Goal: Task Accomplishment & Management: Manage account settings

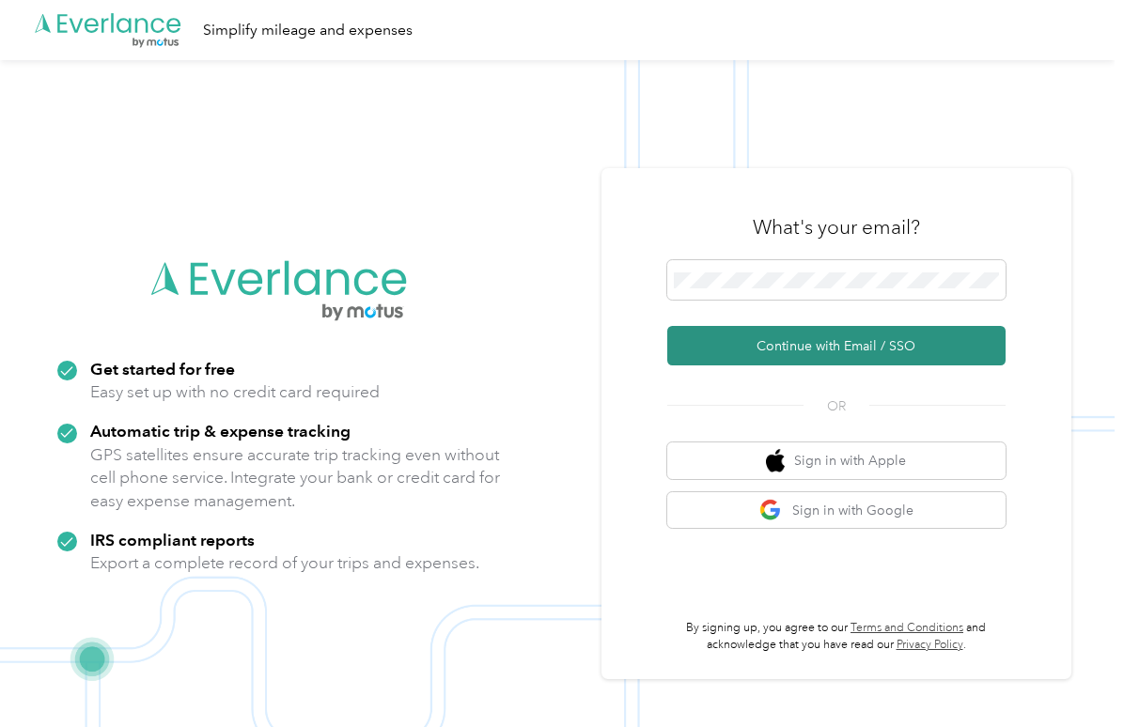
click at [808, 349] on button "Continue with Email / SSO" at bounding box center [836, 345] width 338 height 39
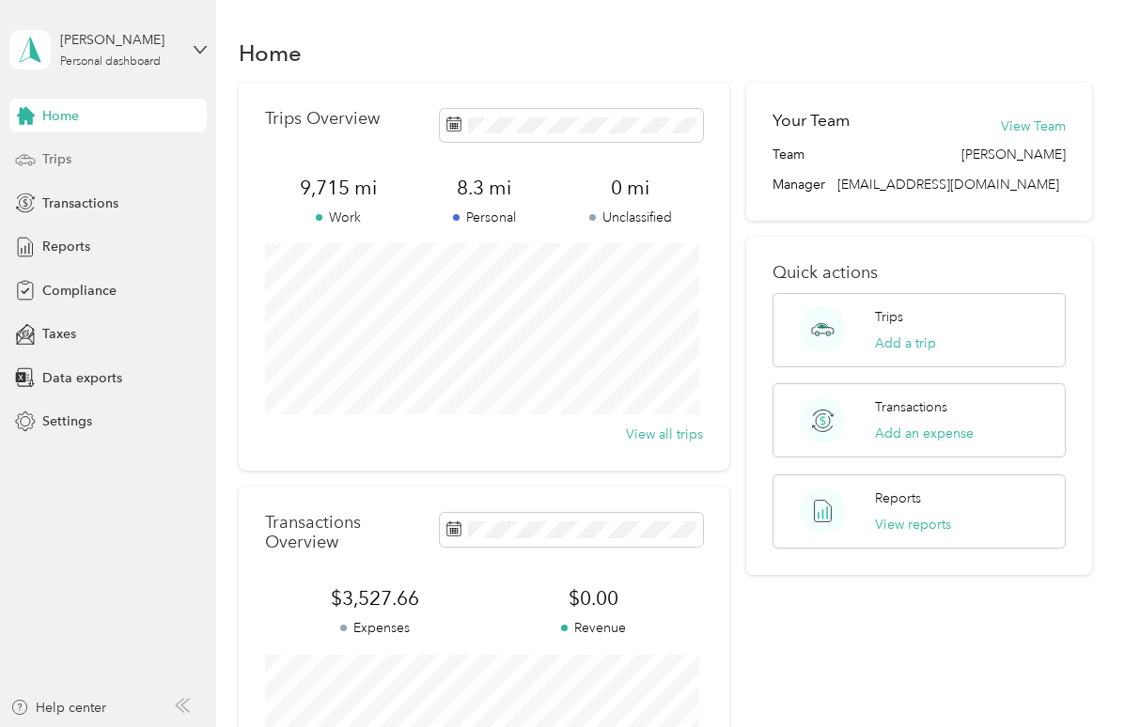
click at [70, 150] on span "Trips" at bounding box center [56, 159] width 29 height 20
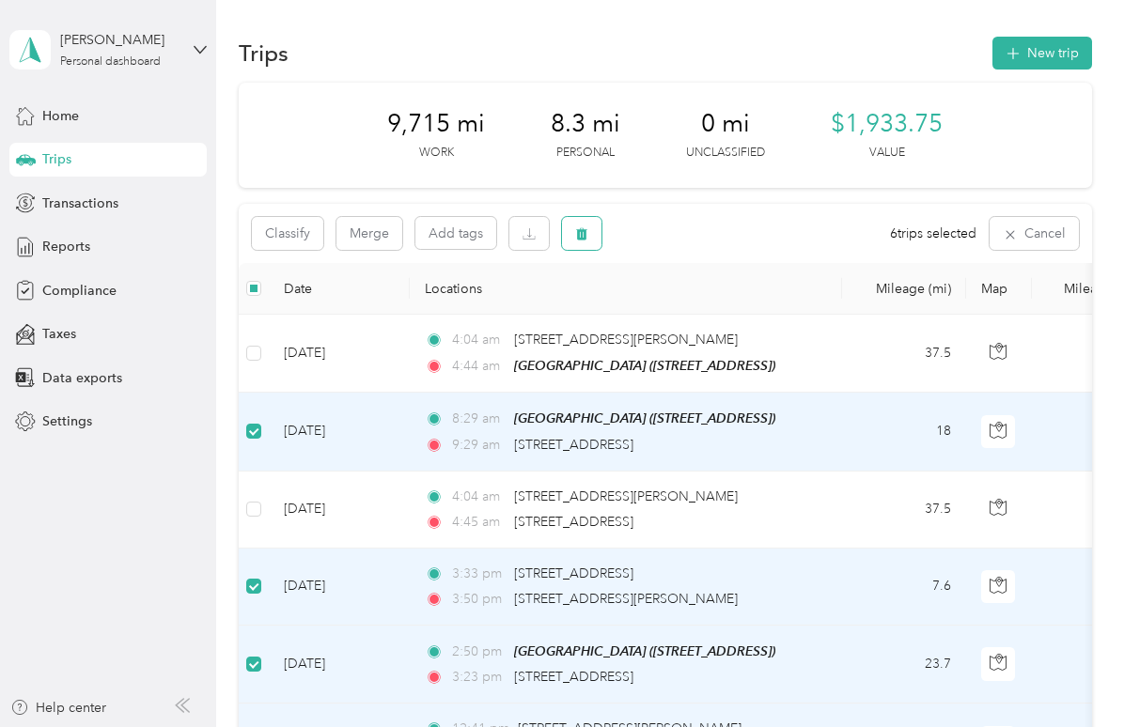
click at [585, 228] on icon "button" at bounding box center [581, 233] width 13 height 13
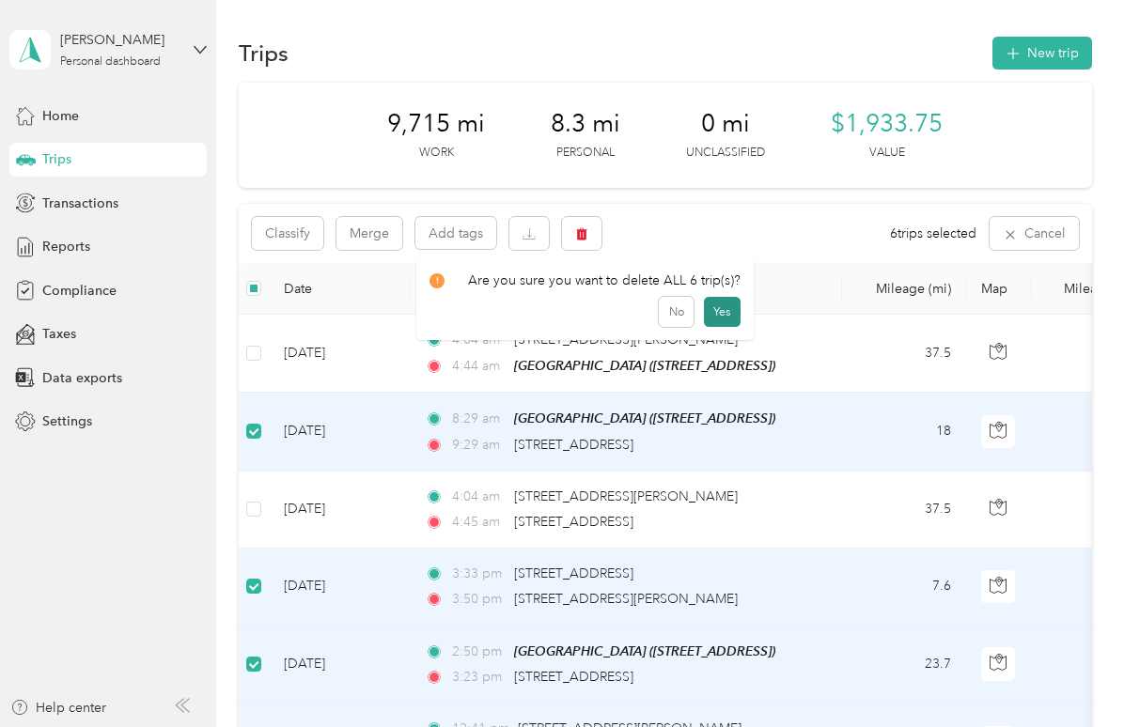
click at [716, 309] on button "Yes" at bounding box center [722, 312] width 37 height 30
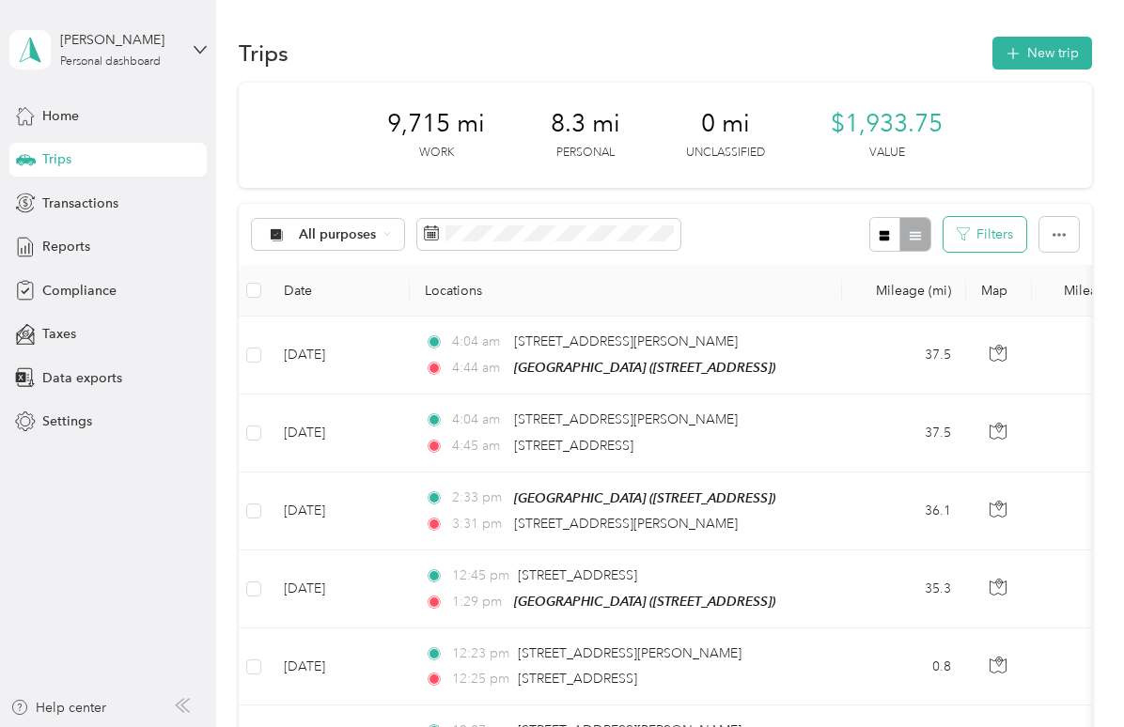
click at [1005, 241] on button "Filters" at bounding box center [984, 234] width 83 height 35
click at [1007, 241] on button "Filters" at bounding box center [984, 234] width 83 height 35
click at [910, 230] on div at bounding box center [899, 234] width 61 height 35
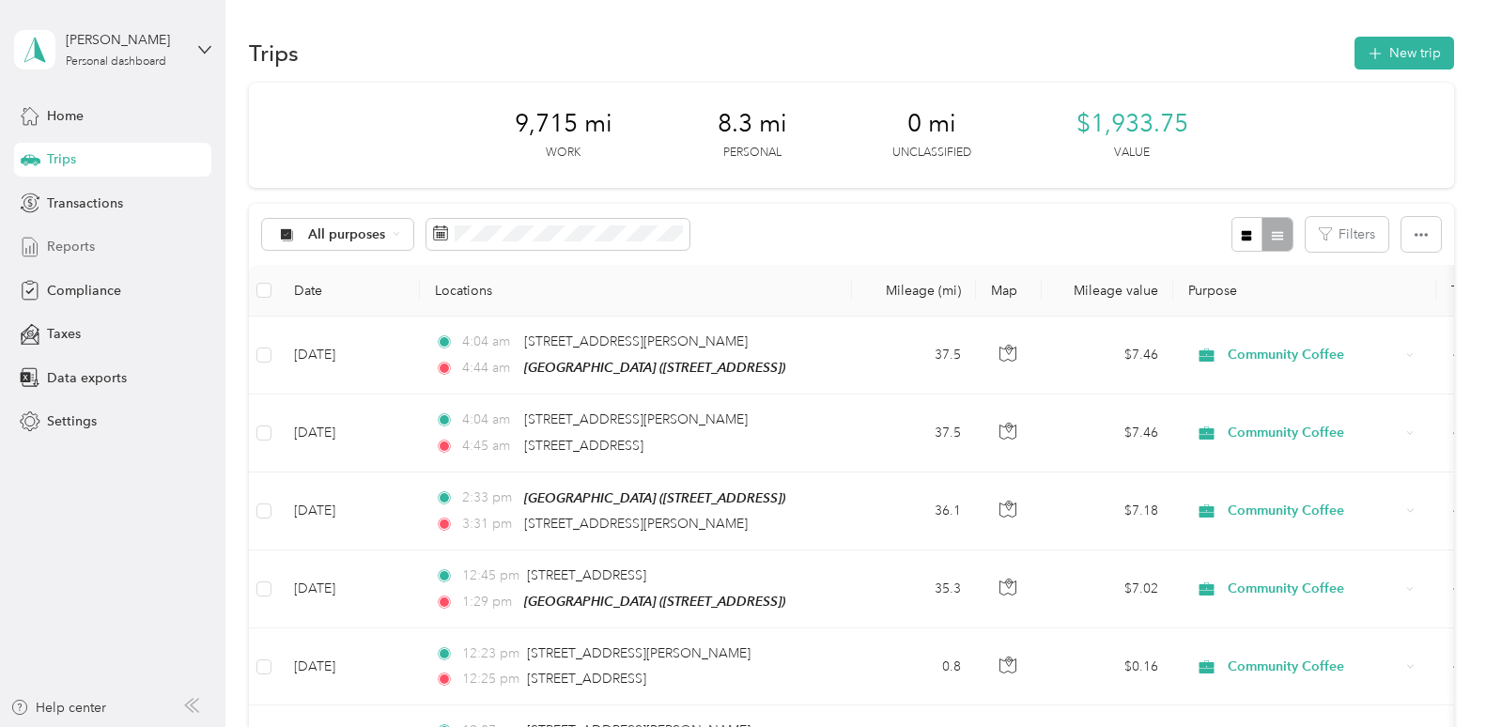
click at [75, 247] on span "Reports" at bounding box center [71, 247] width 48 height 20
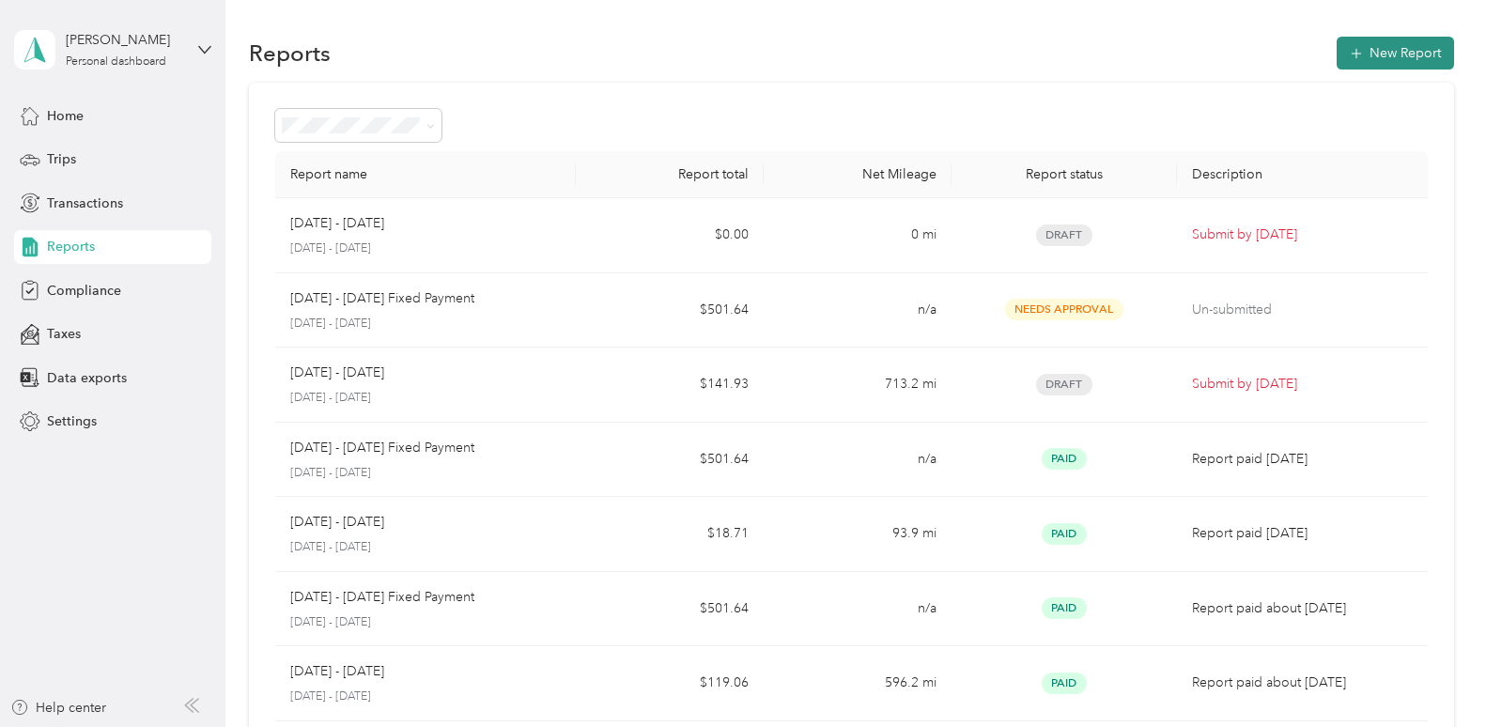
click at [1123, 55] on button "New Report" at bounding box center [1395, 53] width 117 height 33
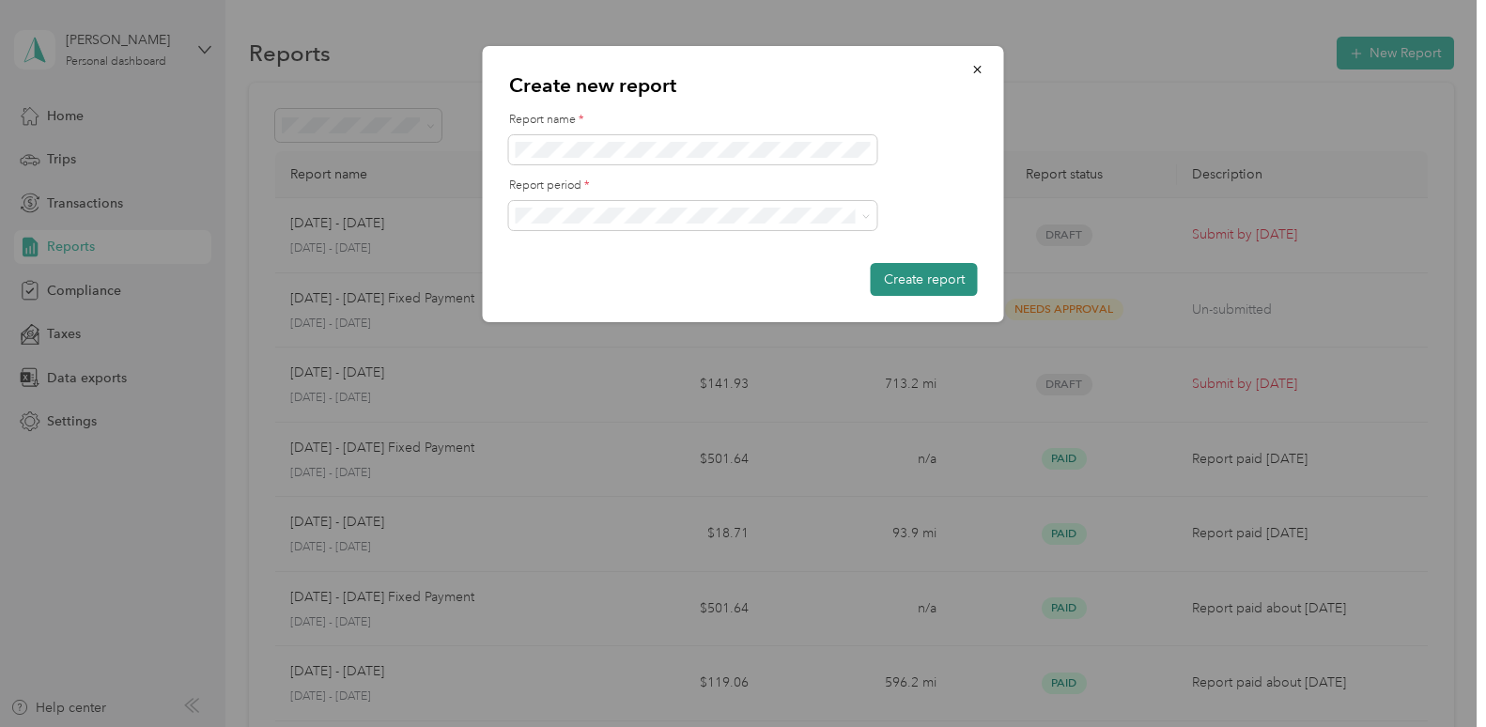
click at [904, 280] on button "Create report" at bounding box center [924, 279] width 107 height 33
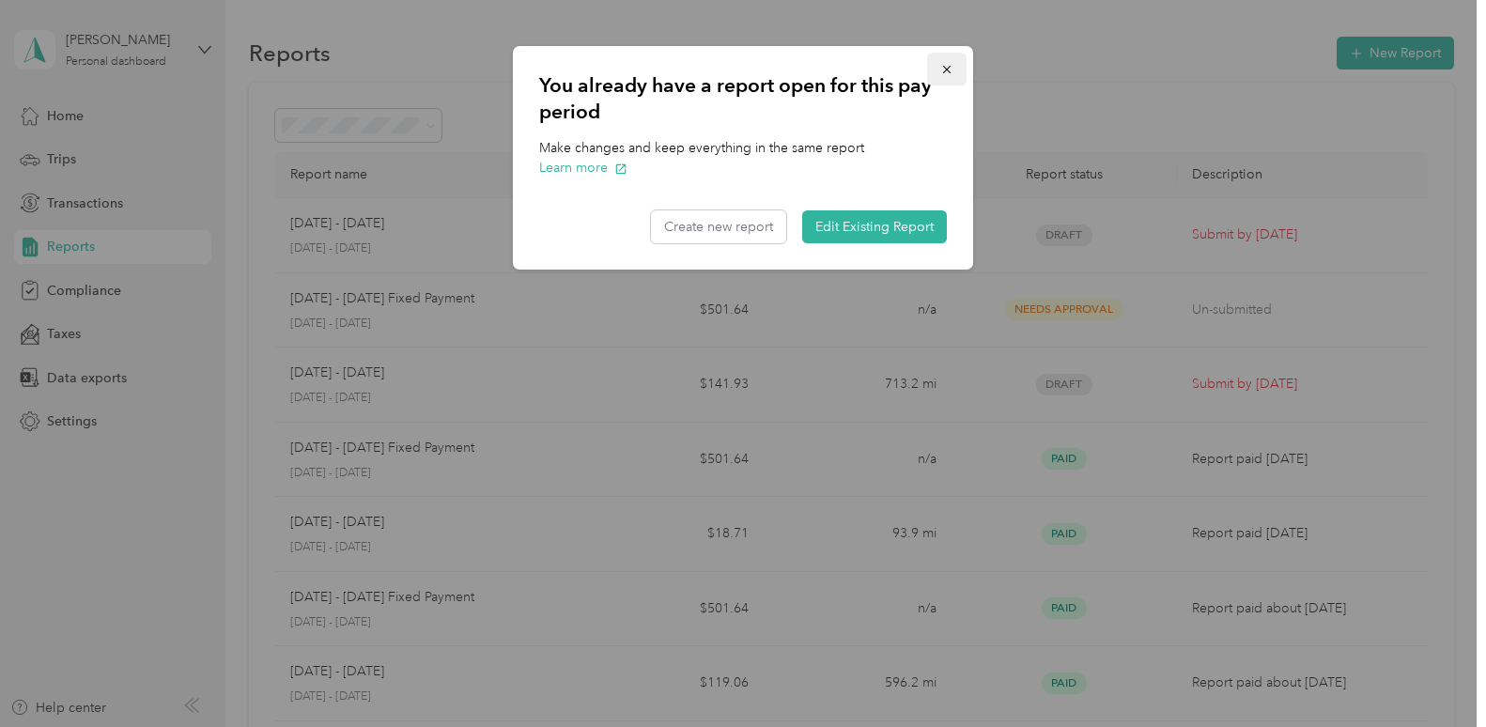
click at [947, 69] on icon "button" at bounding box center [946, 69] width 13 height 13
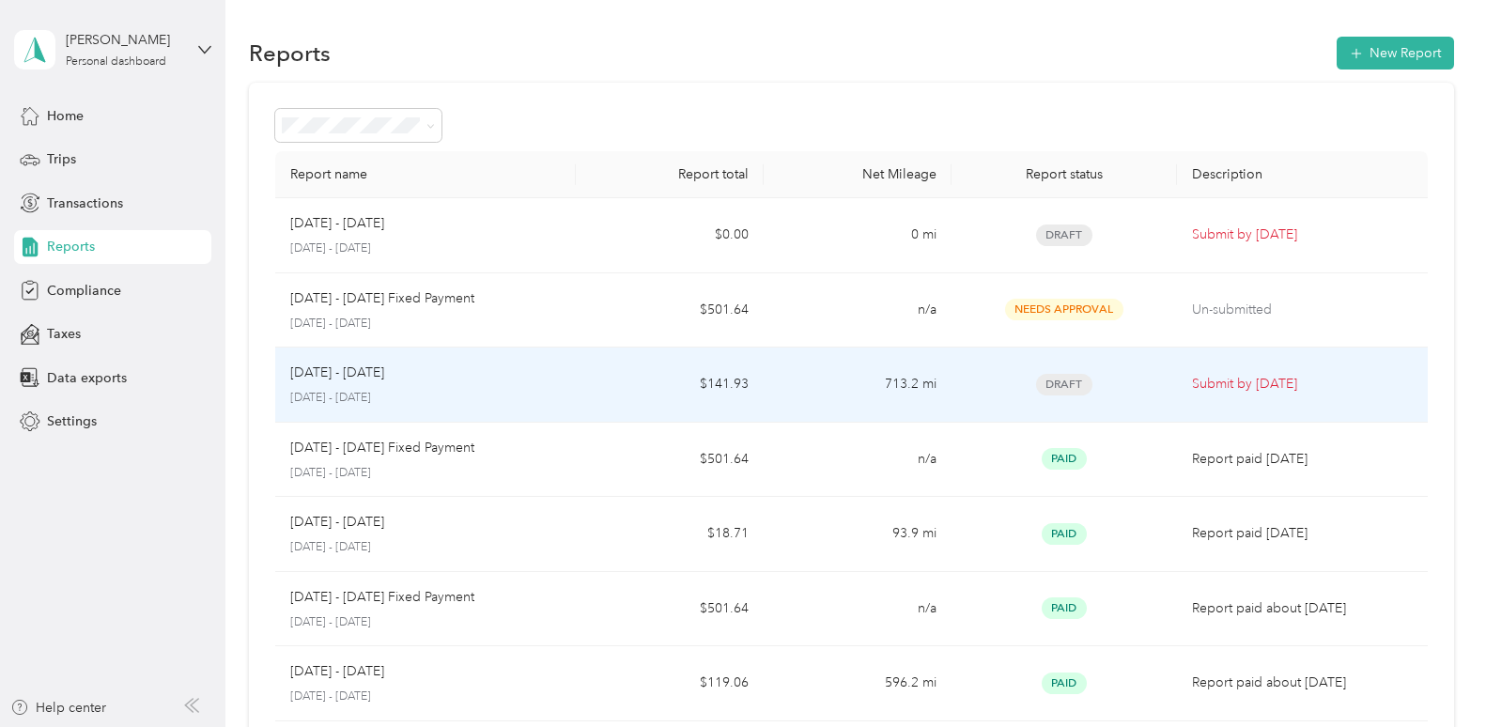
click at [424, 385] on div "Sep 1 - 30, 2025 September 1 - 30, 2025" at bounding box center [425, 385] width 271 height 44
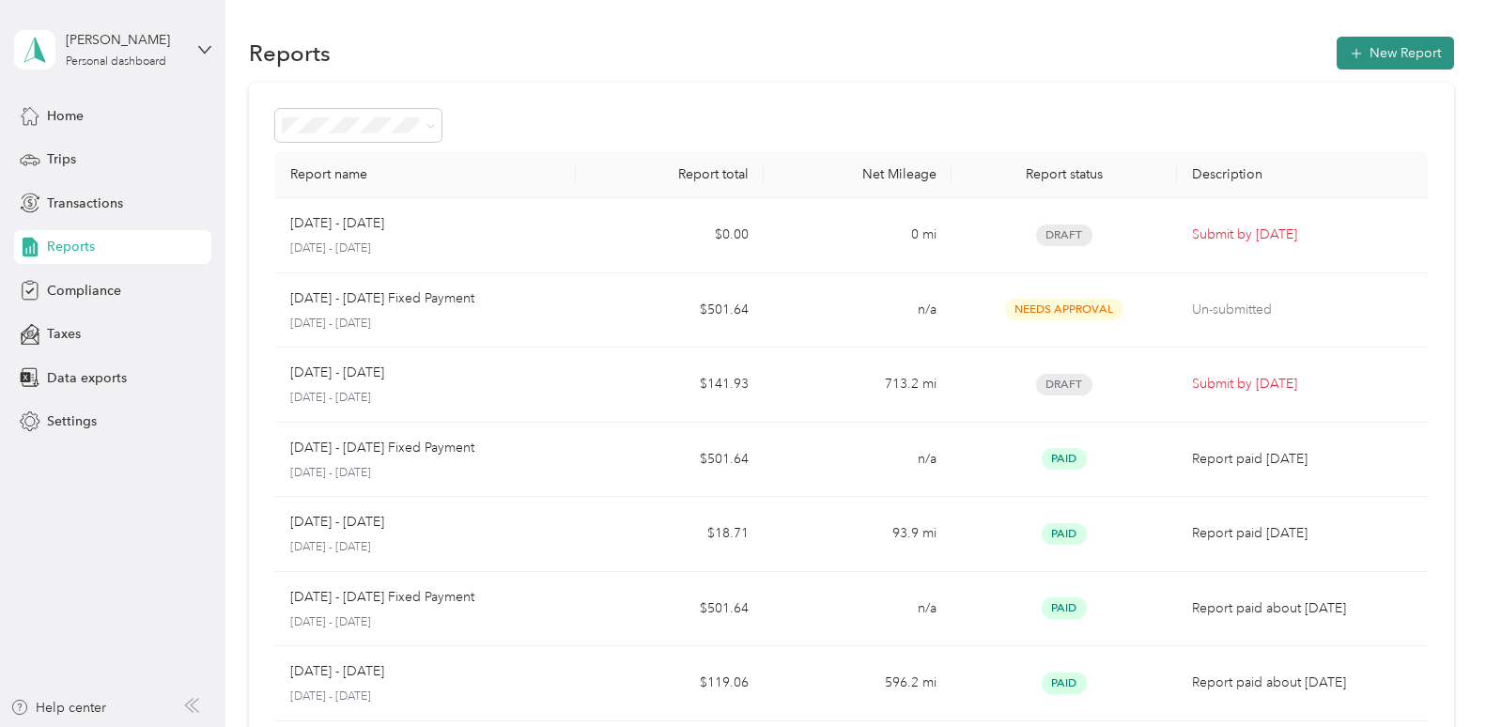
click at [1123, 49] on button "New Report" at bounding box center [1395, 53] width 117 height 33
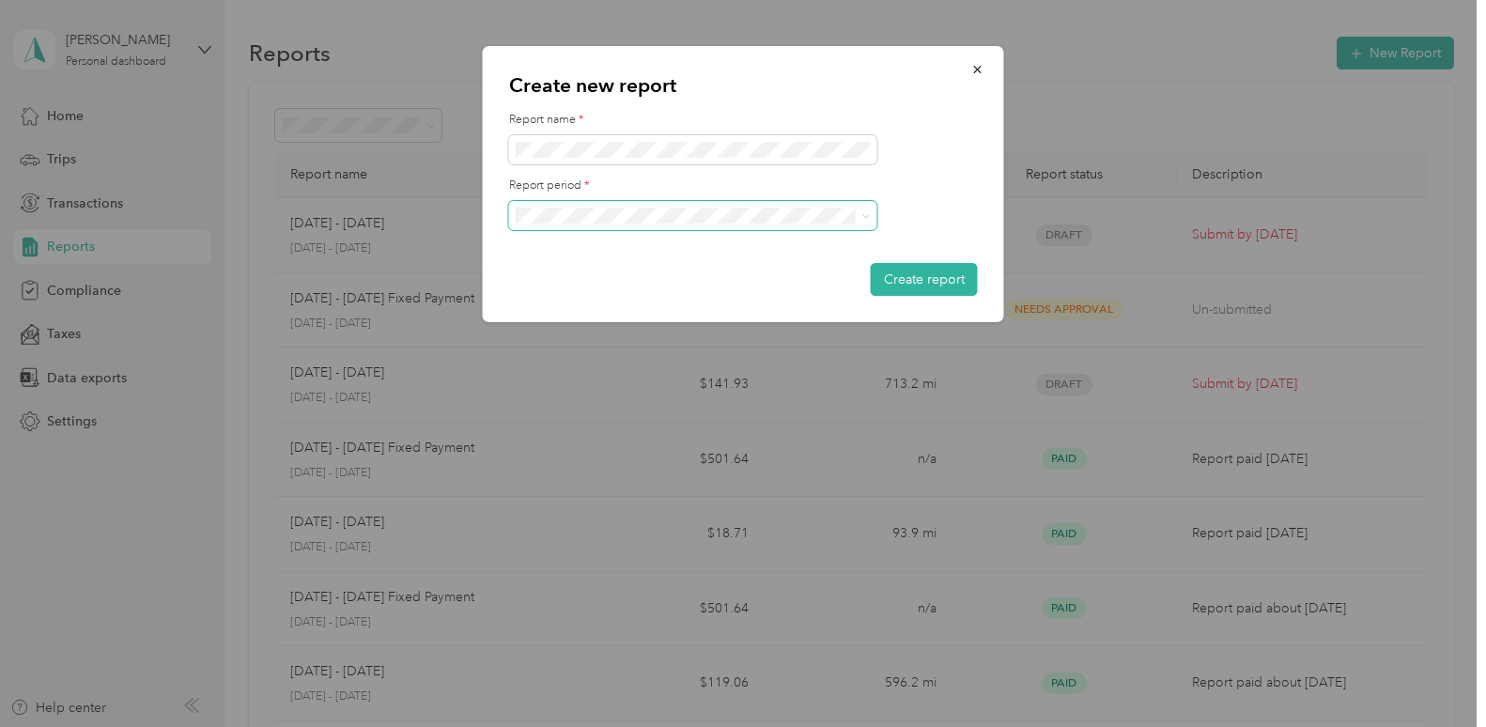
click at [864, 212] on icon at bounding box center [867, 216] width 8 height 8
click at [673, 280] on div "Sep 1 - 30, 2025" at bounding box center [693, 282] width 342 height 20
click at [925, 280] on button "Create report" at bounding box center [924, 279] width 107 height 33
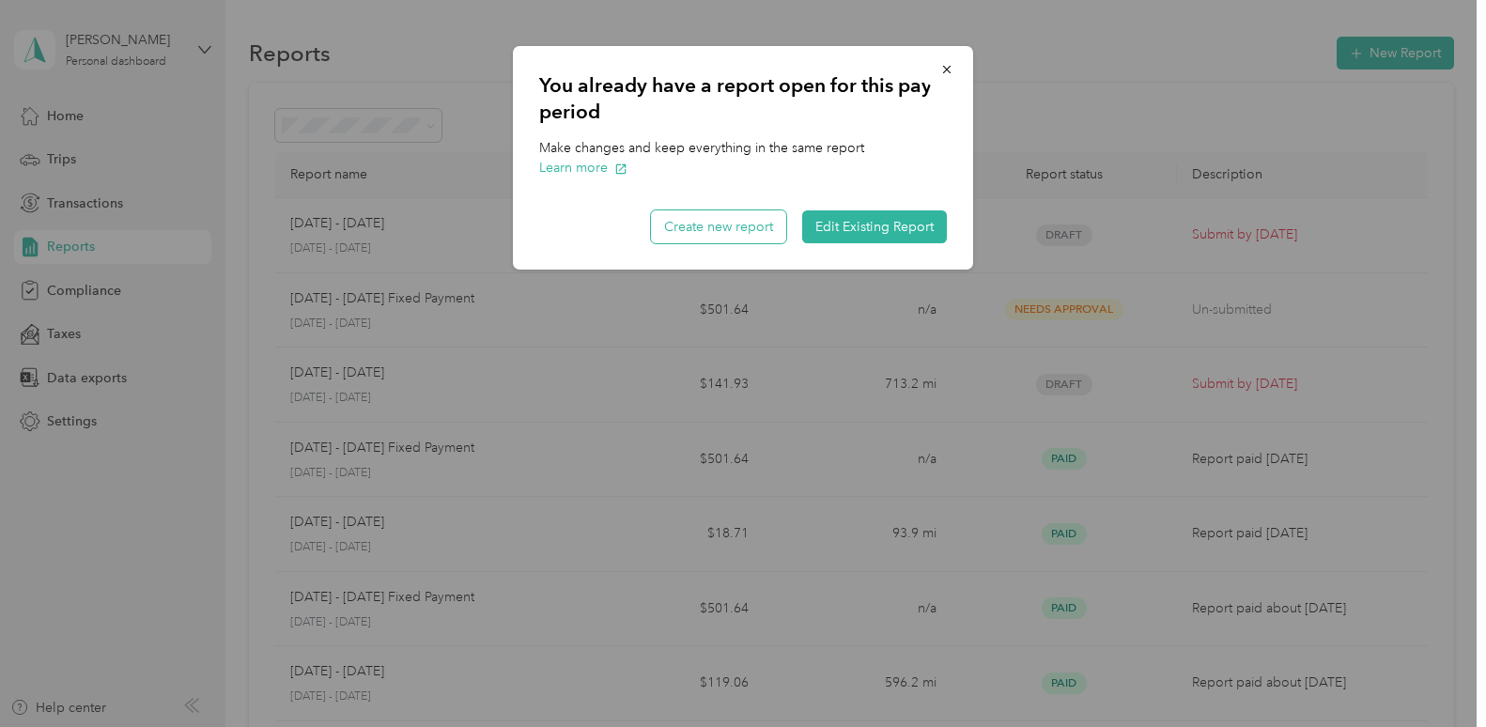
click at [755, 223] on button "Create new report" at bounding box center [718, 226] width 135 height 33
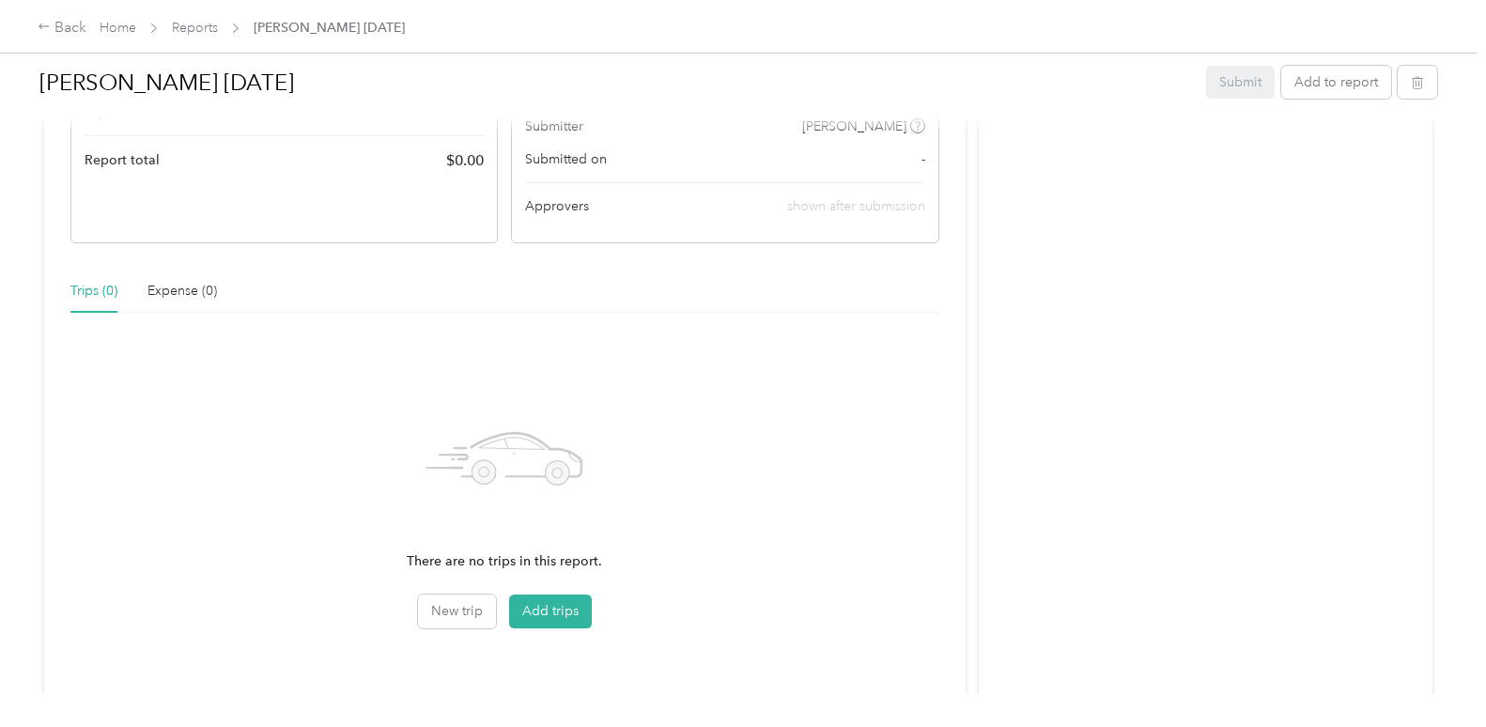
scroll to position [376, 0]
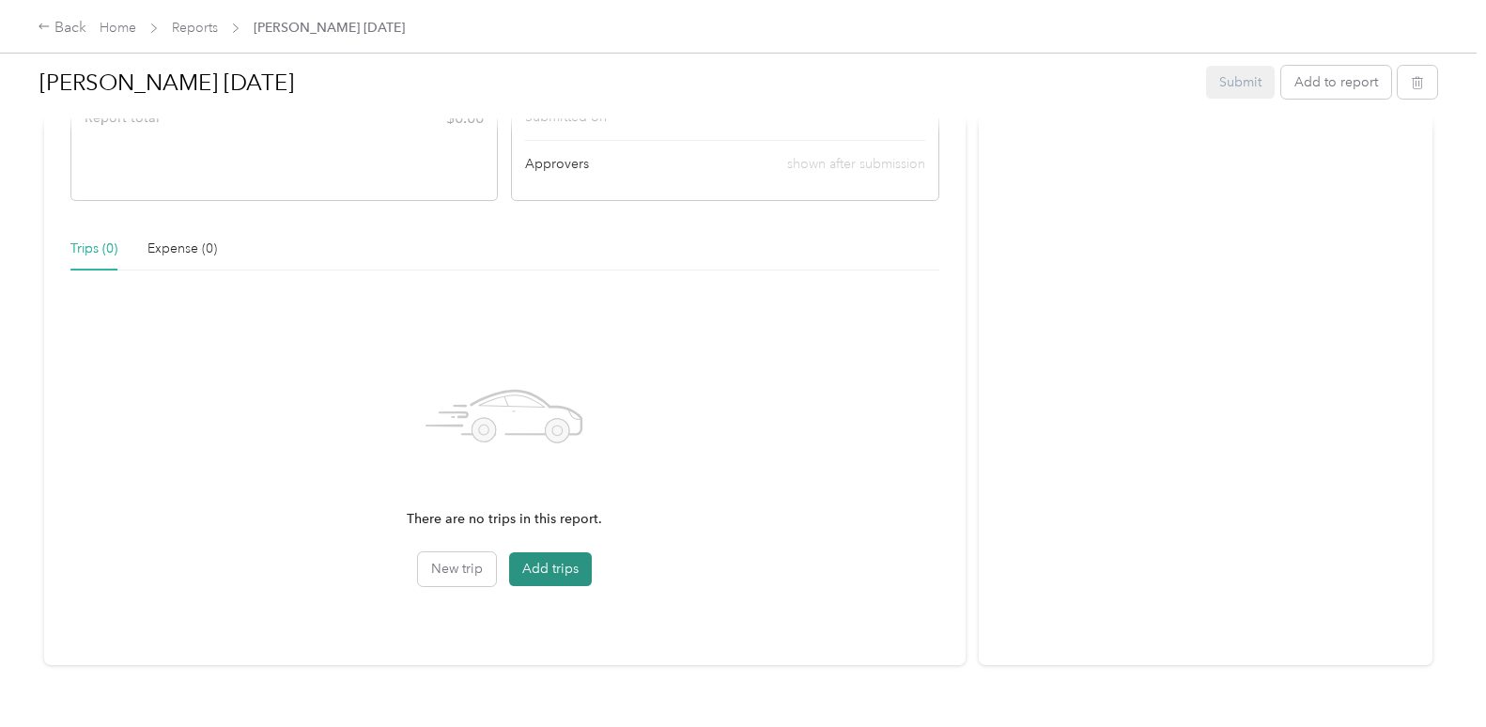
click at [541, 571] on button "Add trips" at bounding box center [550, 569] width 83 height 34
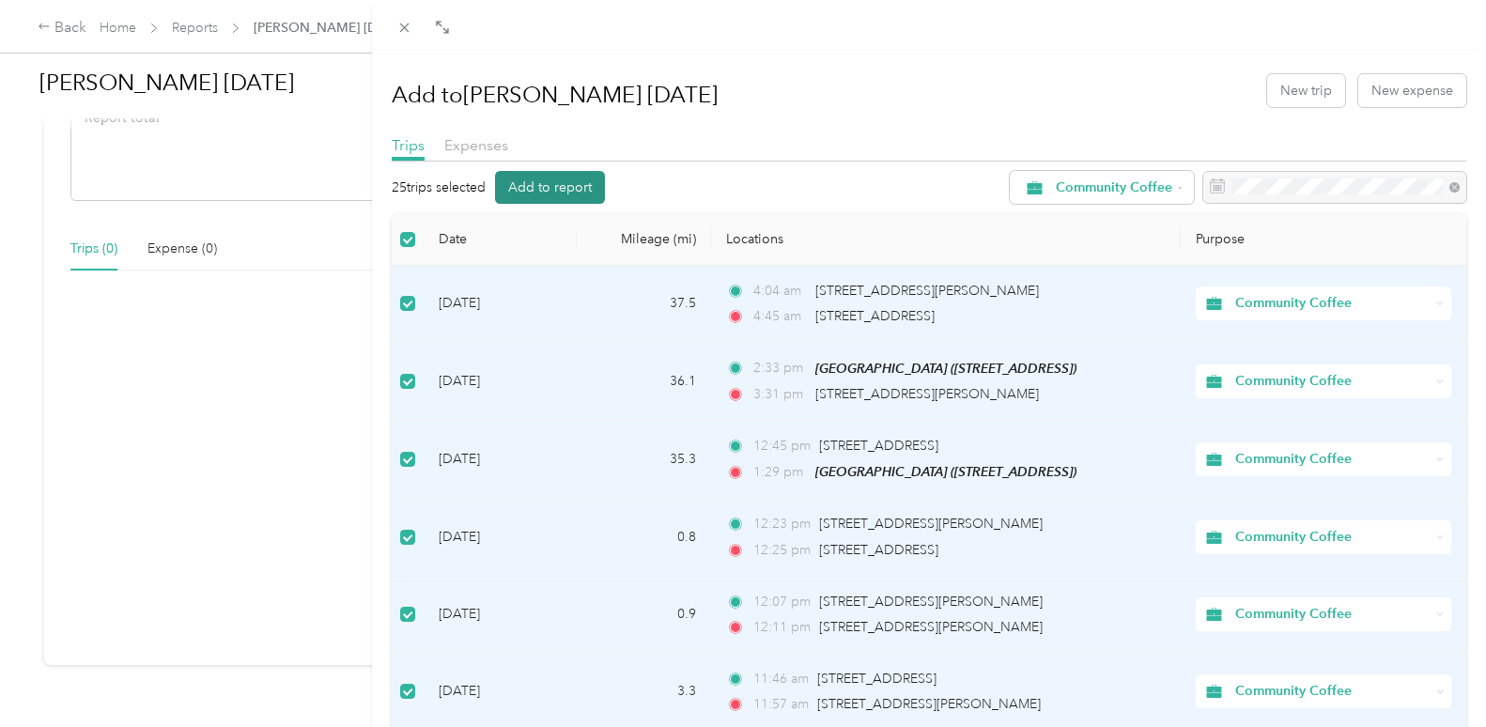
click at [580, 193] on button "Add to report" at bounding box center [550, 187] width 110 height 33
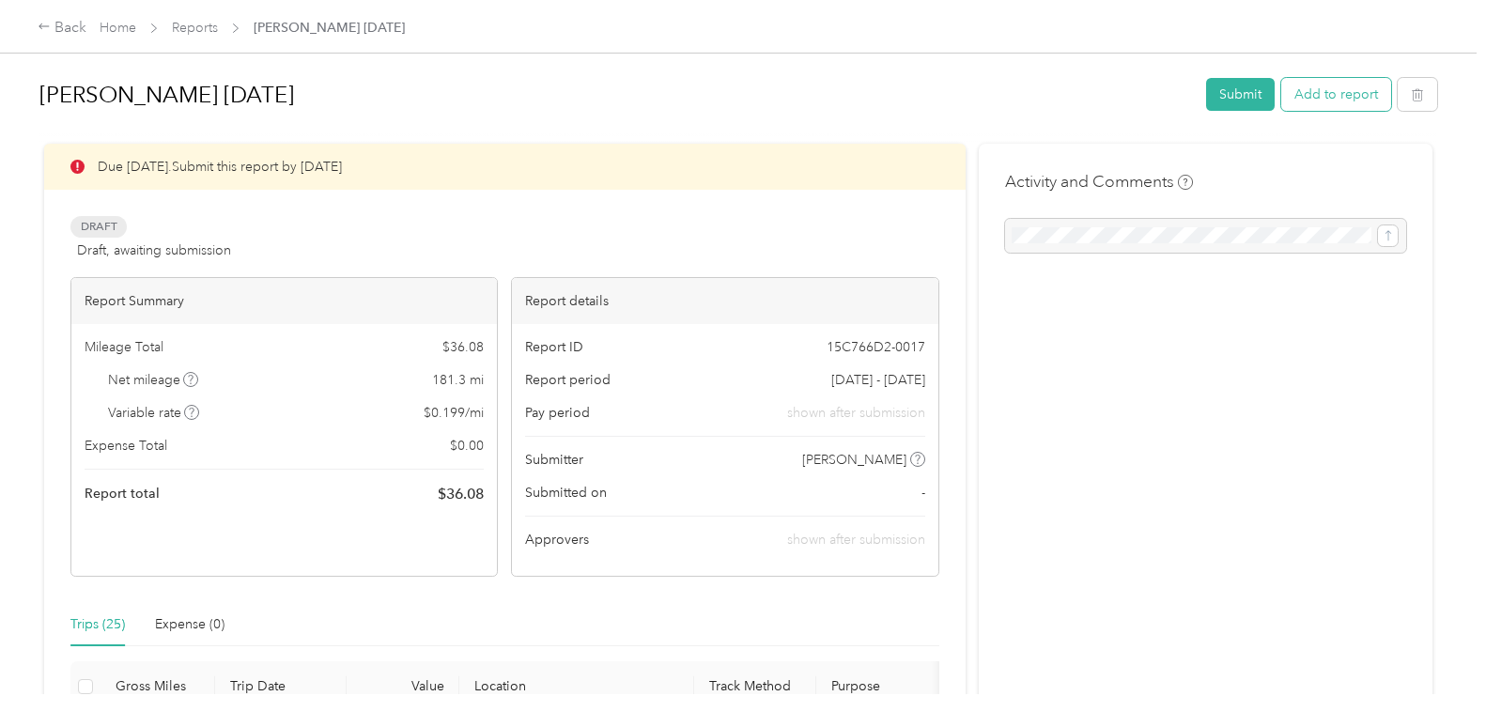
click at [1123, 96] on button "Add to report" at bounding box center [1337, 94] width 110 height 33
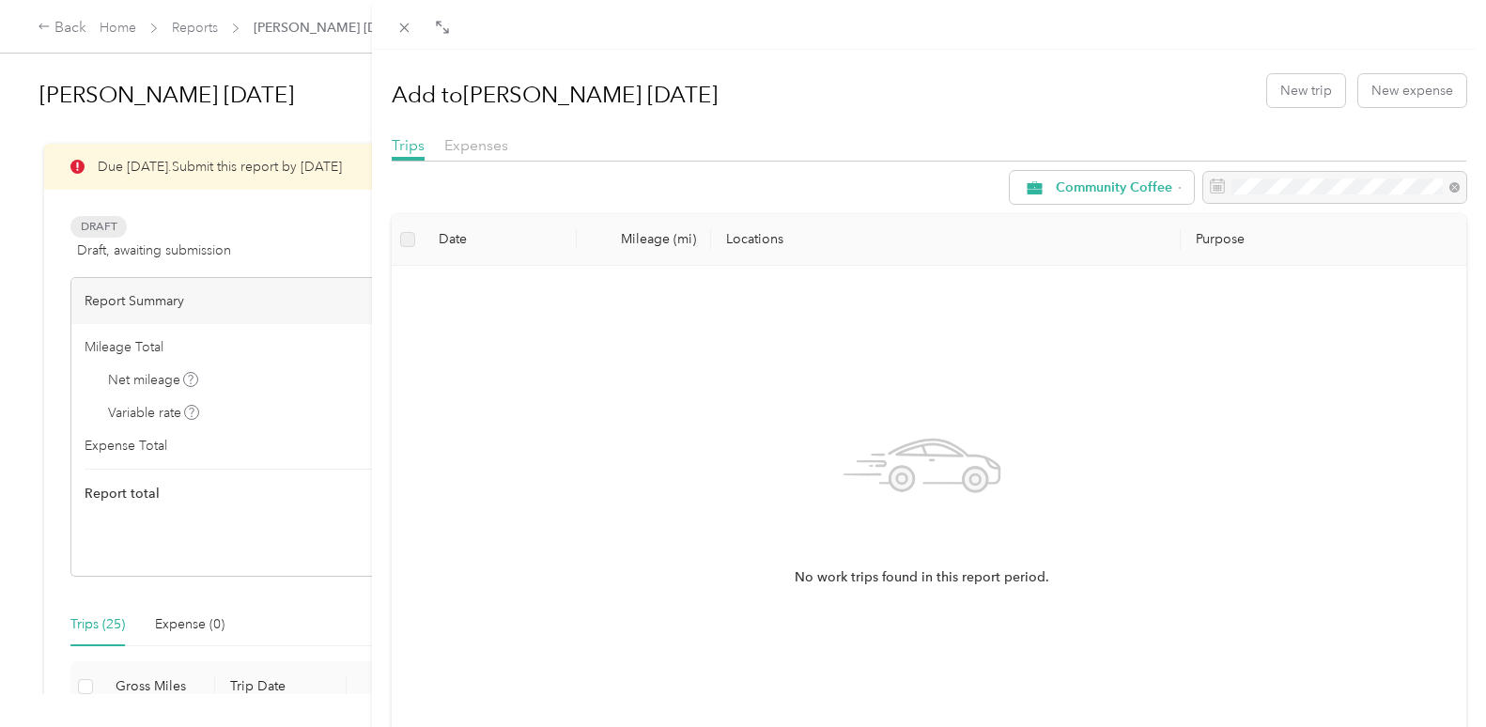
click at [273, 71] on div "Add to Rico Rangel September 2025 New trip New expense Trips Expenses Community…" at bounding box center [743, 363] width 1486 height 727
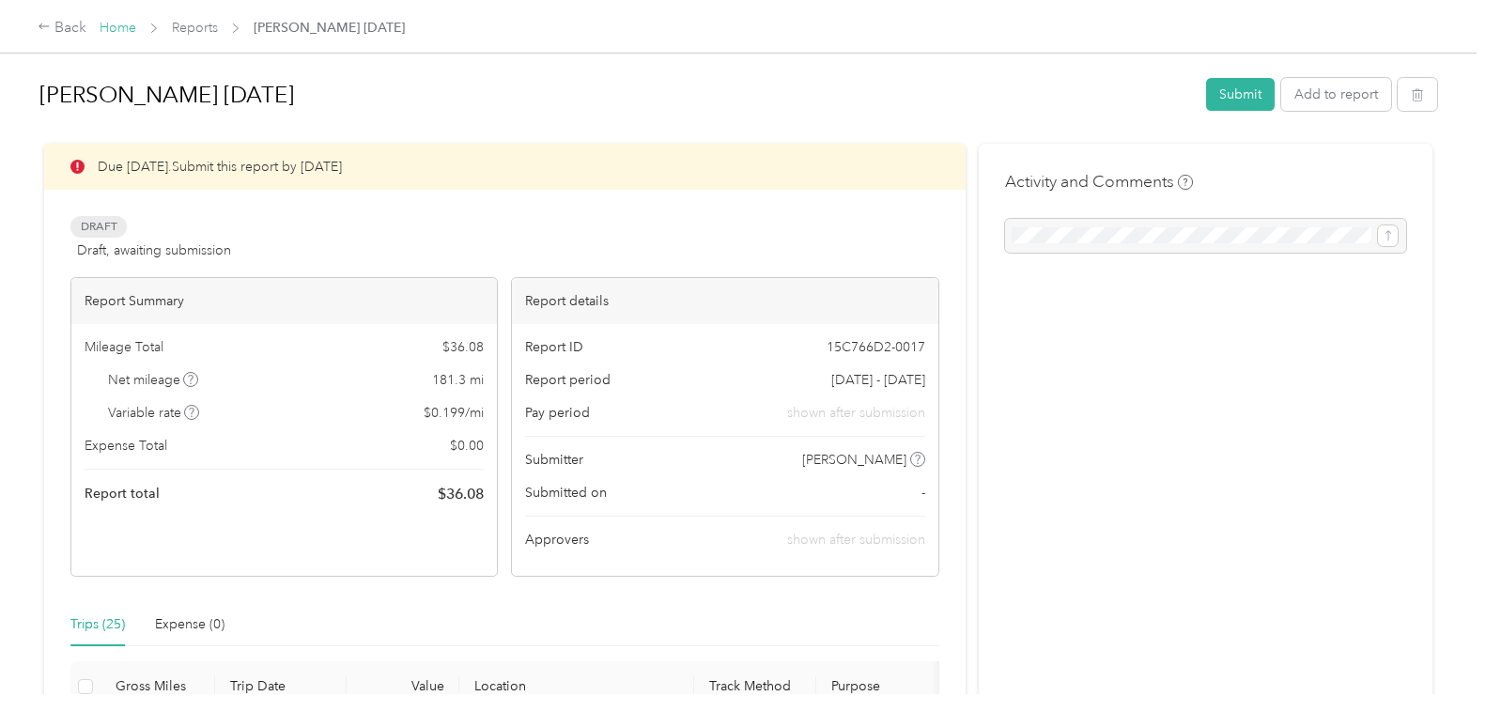
click at [119, 28] on link "Home" at bounding box center [118, 28] width 37 height 16
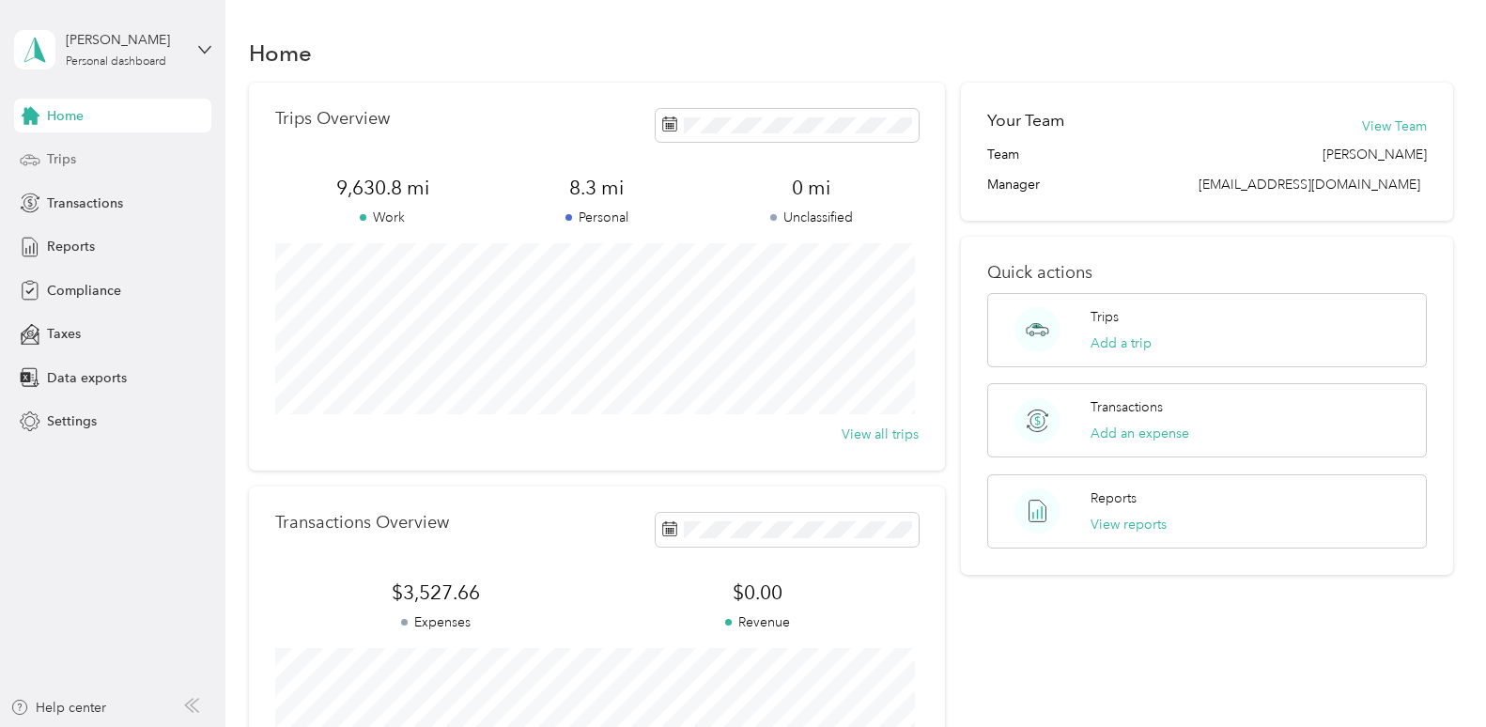
click at [61, 159] on span "Trips" at bounding box center [61, 159] width 29 height 20
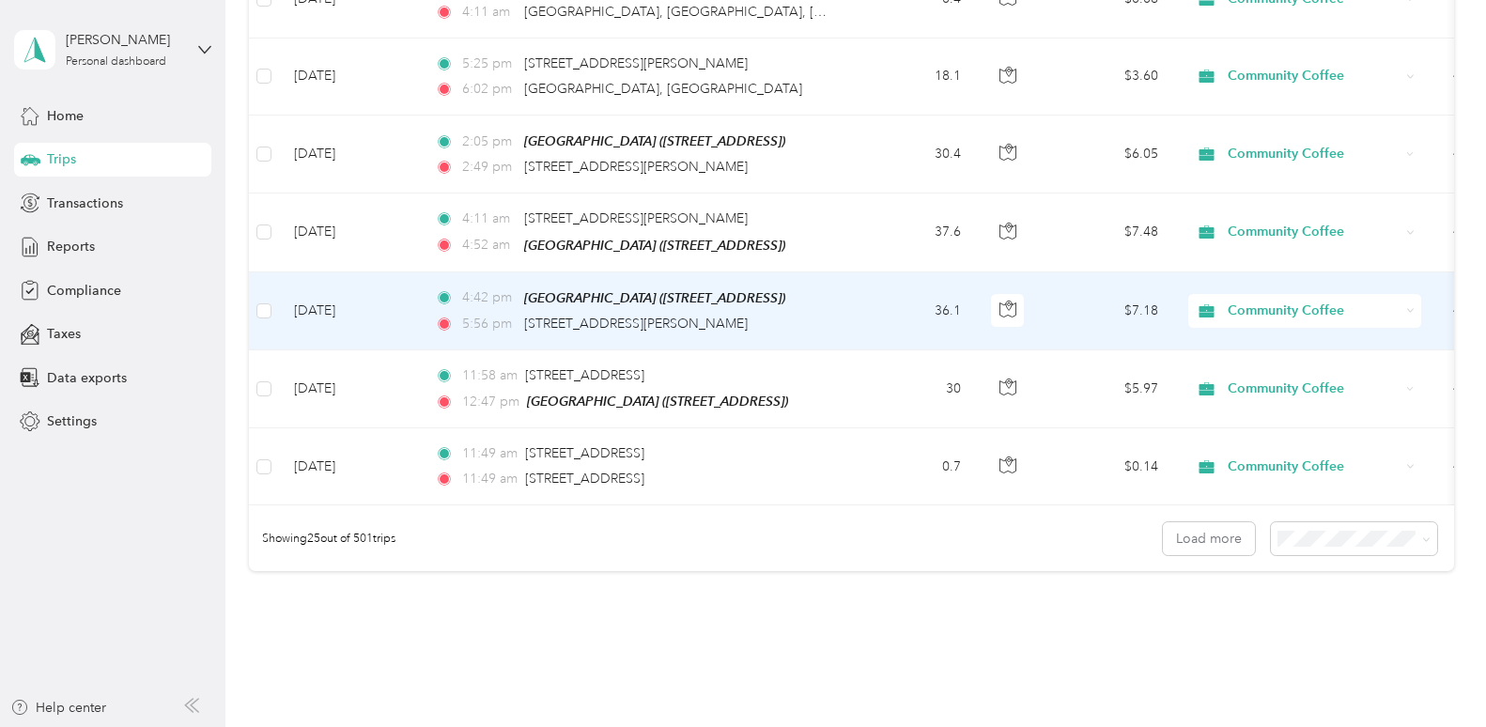
scroll to position [1785, 0]
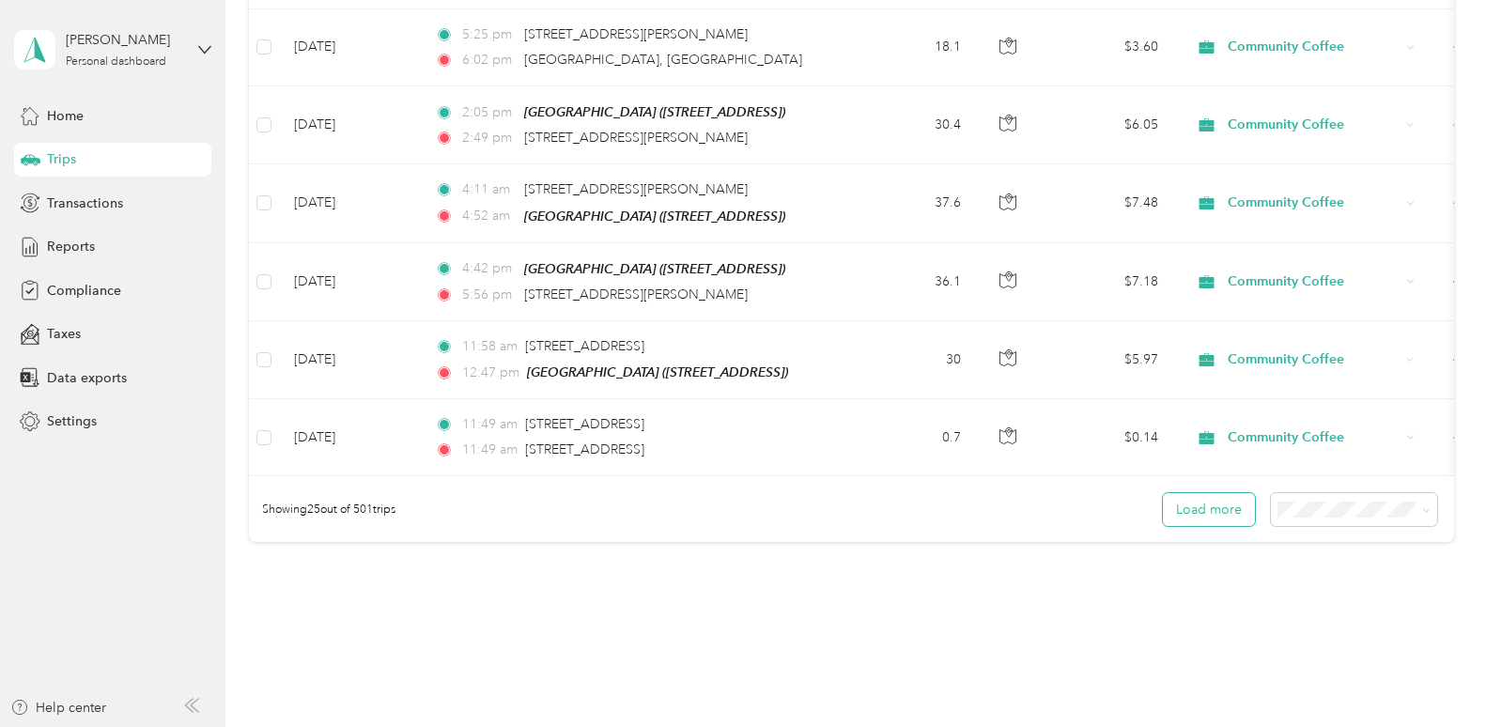
click at [1123, 512] on button "Load more" at bounding box center [1209, 509] width 92 height 33
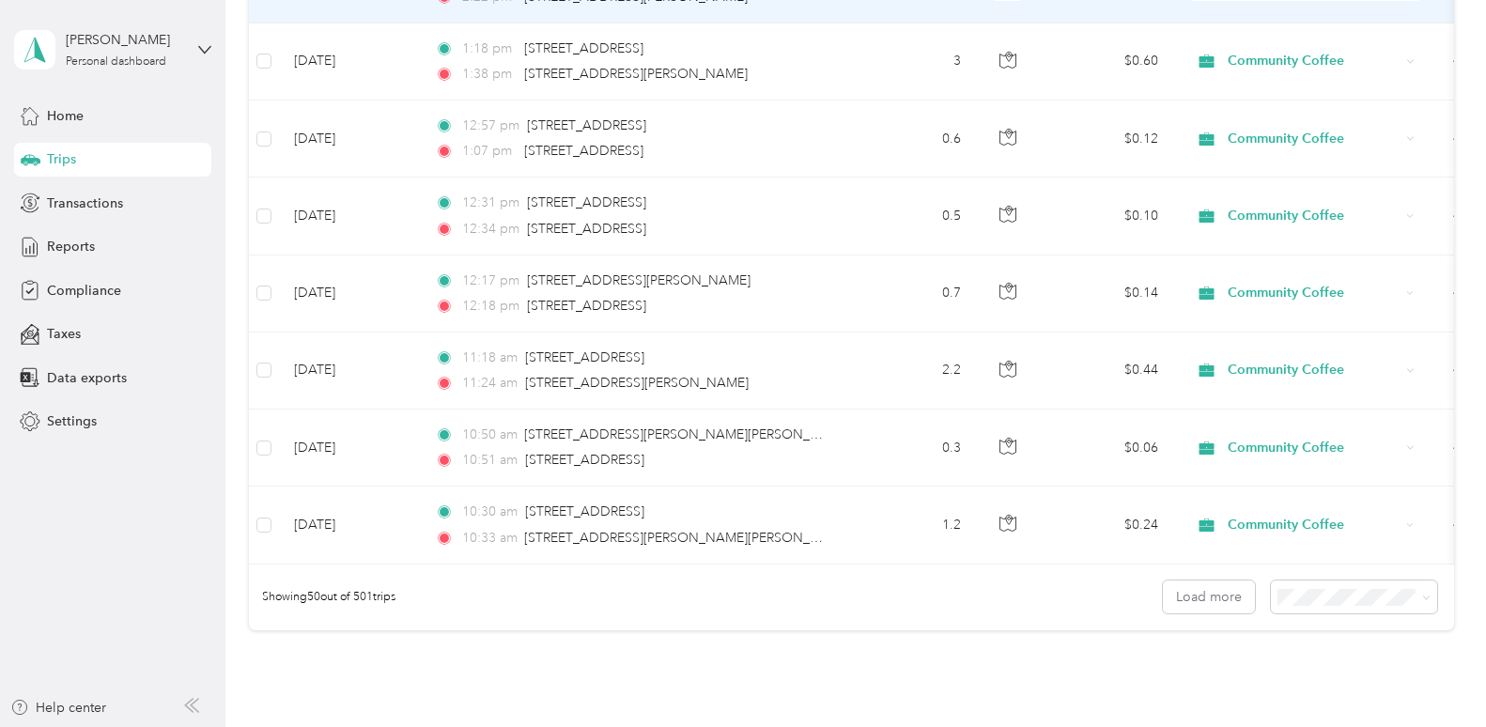
scroll to position [3793, 0]
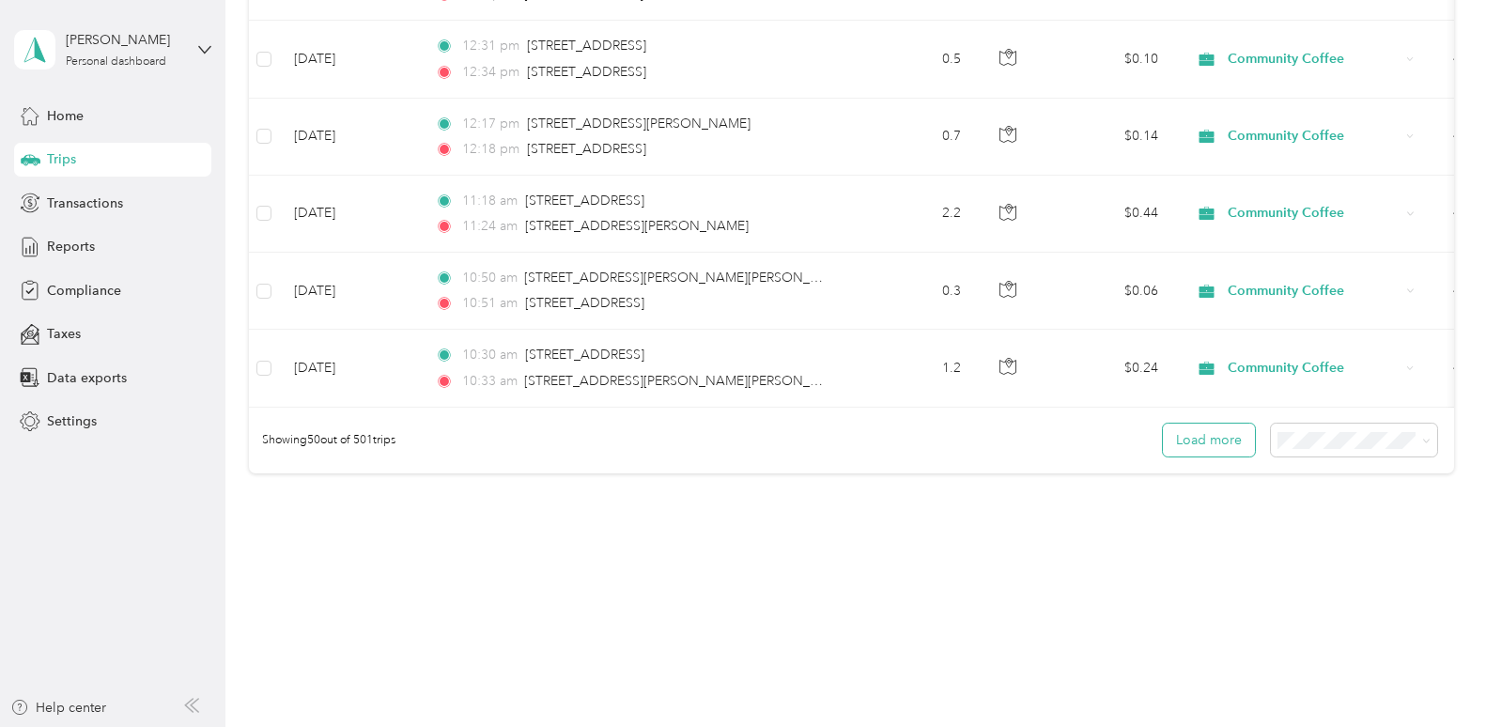
click at [1123, 431] on button "Load more" at bounding box center [1209, 440] width 92 height 33
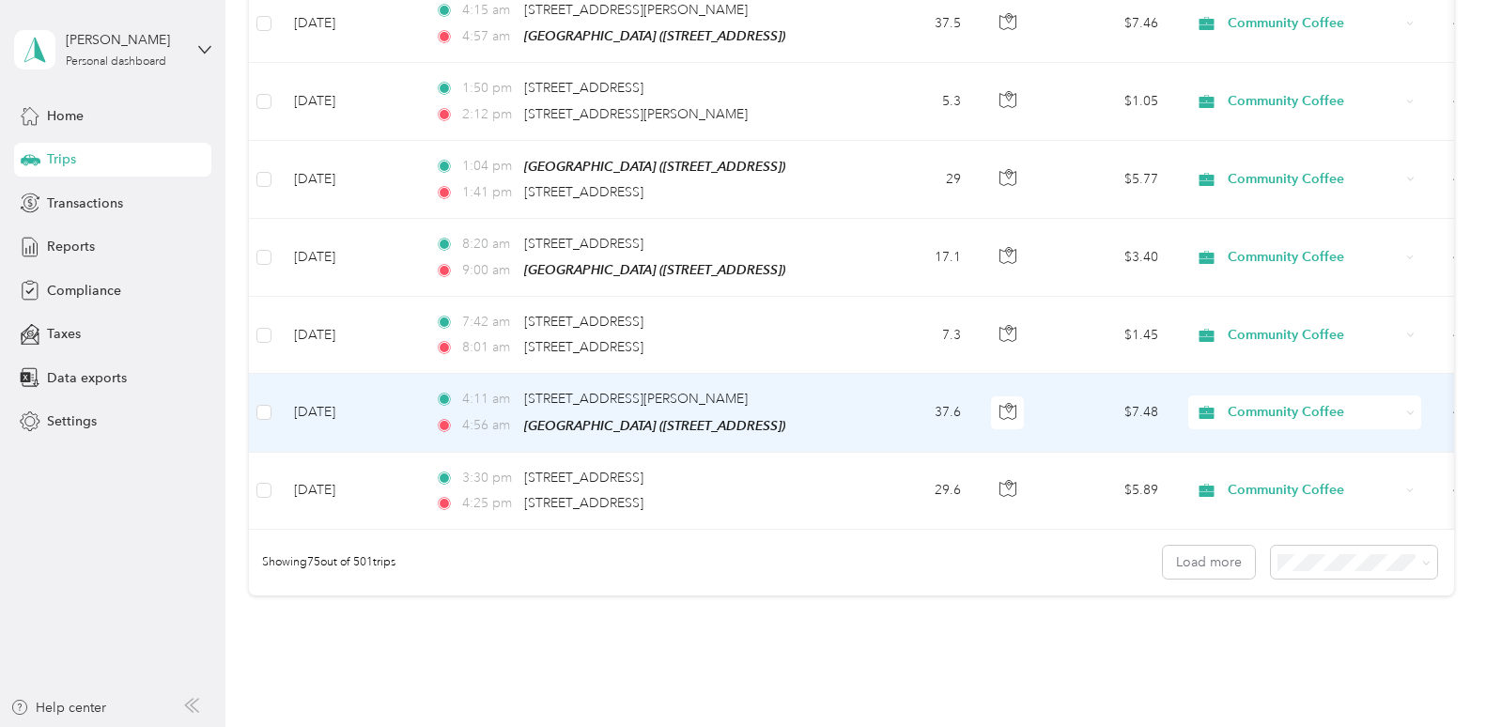
scroll to position [5725, 0]
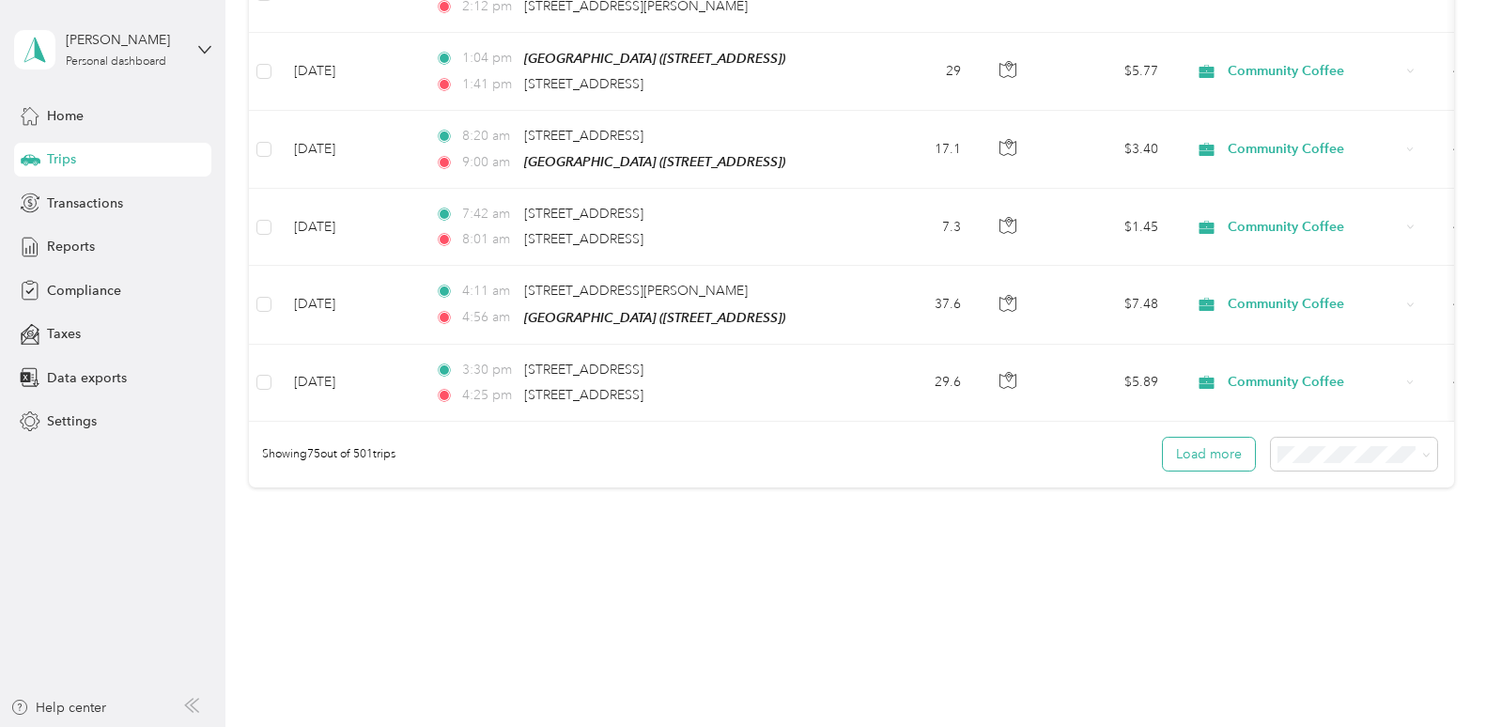
click at [1123, 438] on button "Load more" at bounding box center [1209, 454] width 92 height 33
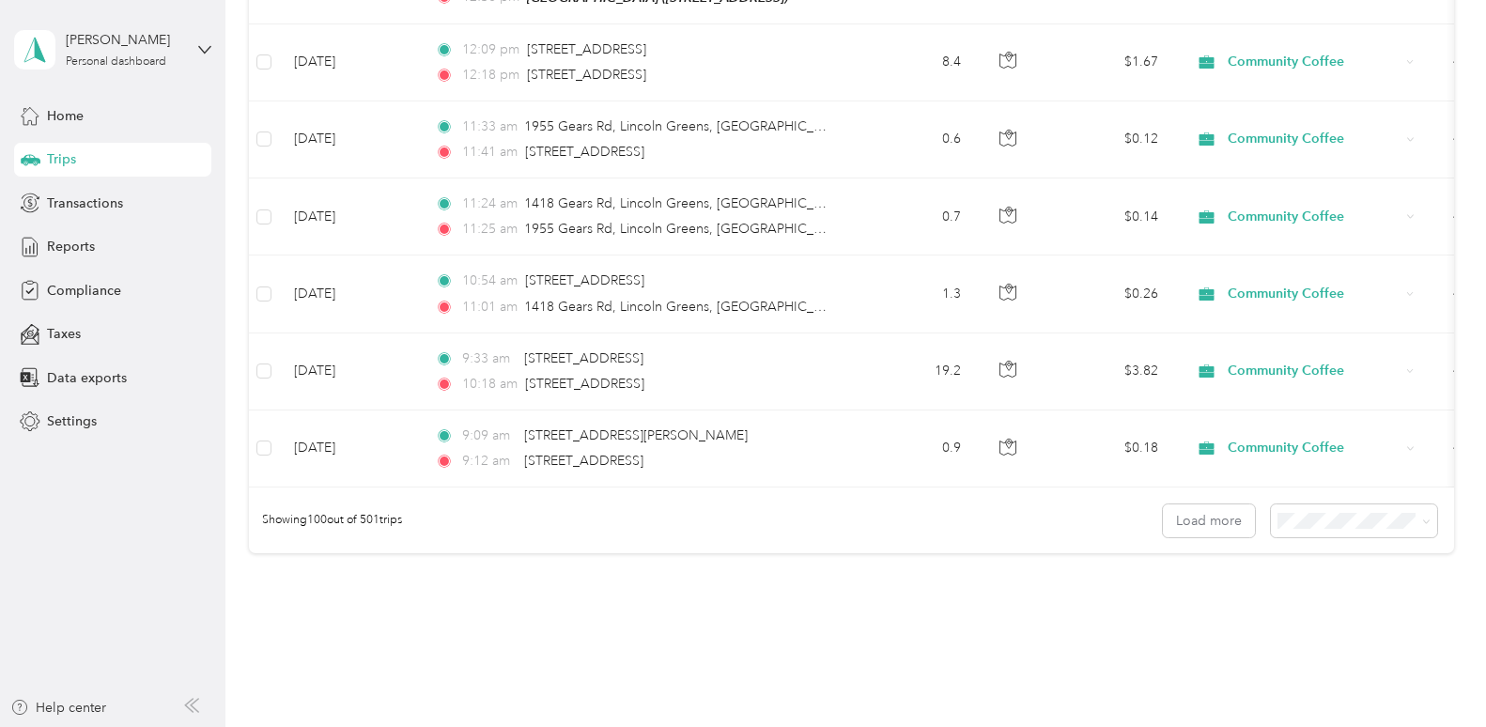
scroll to position [7657, 0]
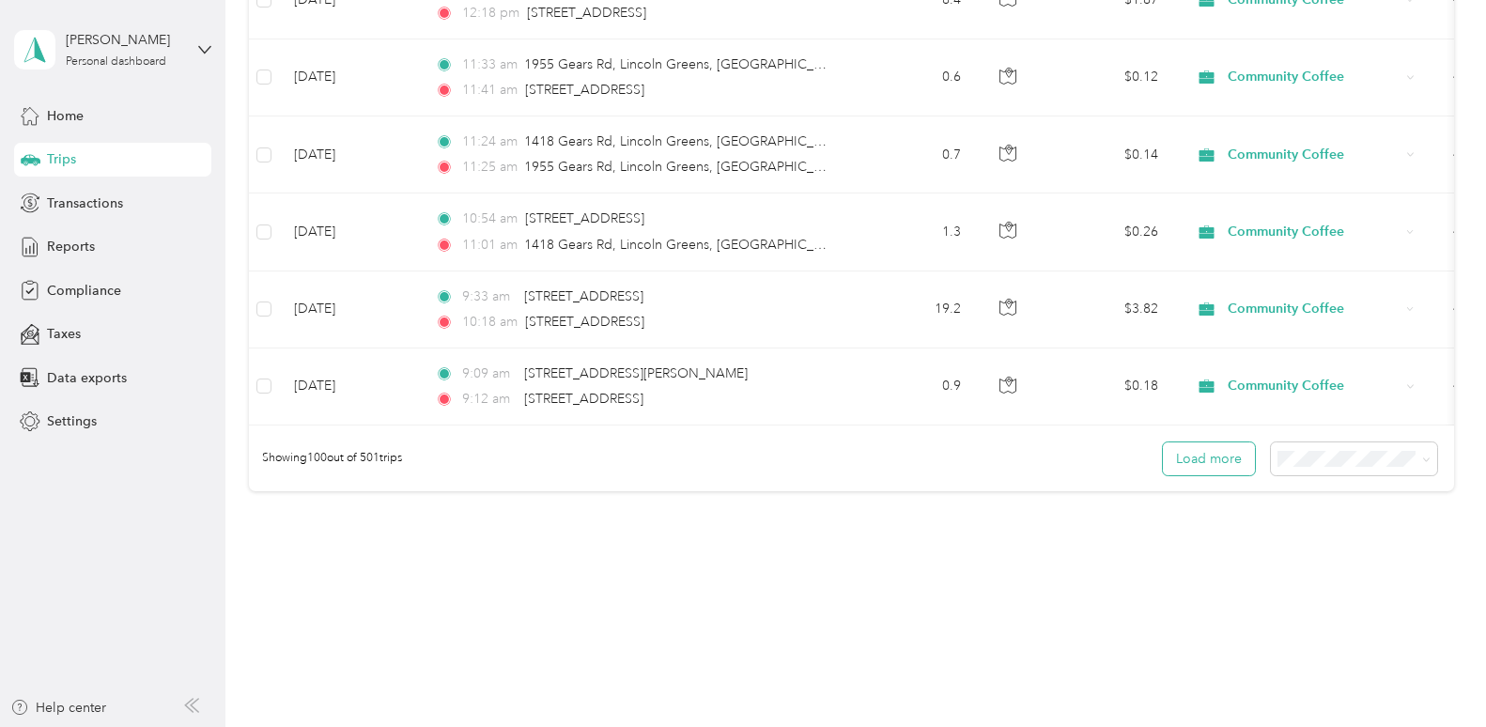
click at [1123, 443] on button "Load more" at bounding box center [1209, 459] width 92 height 33
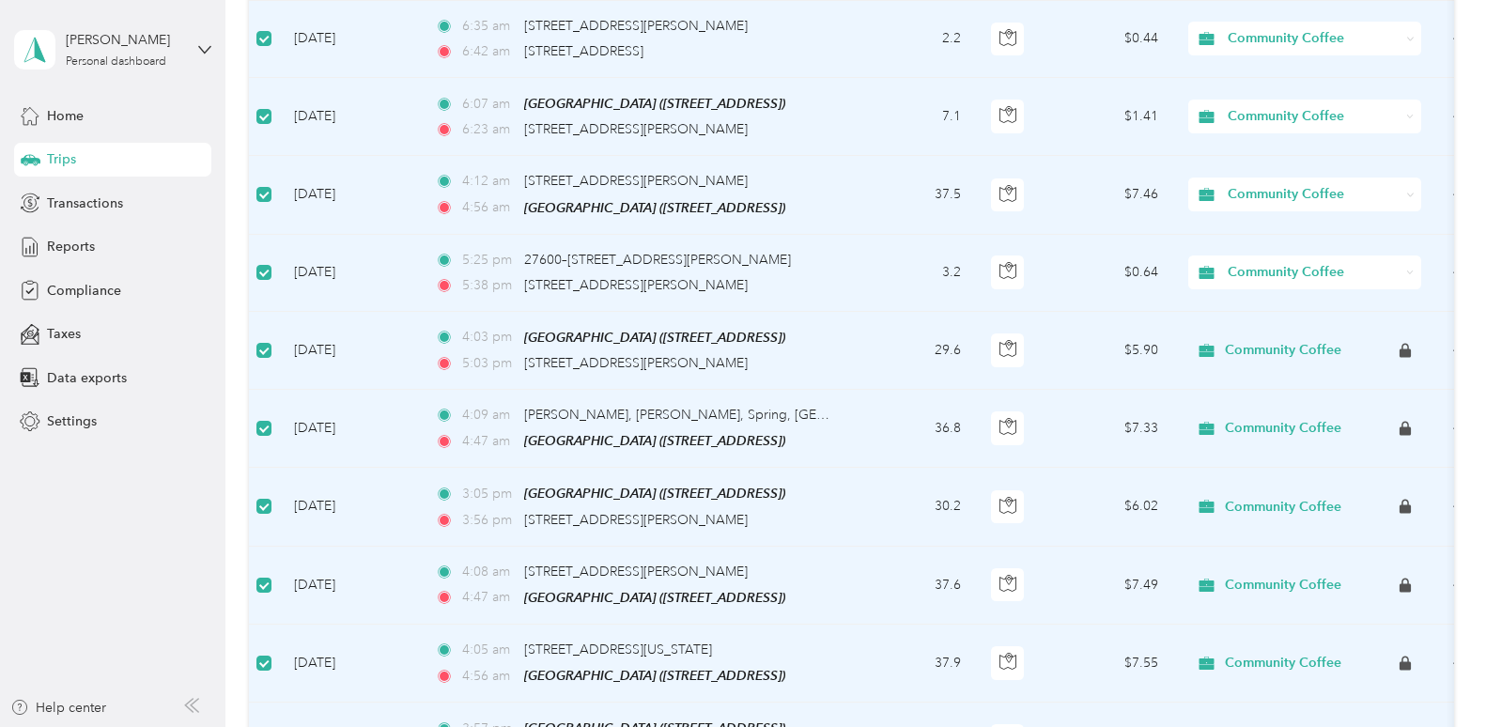
scroll to position [8298, 0]
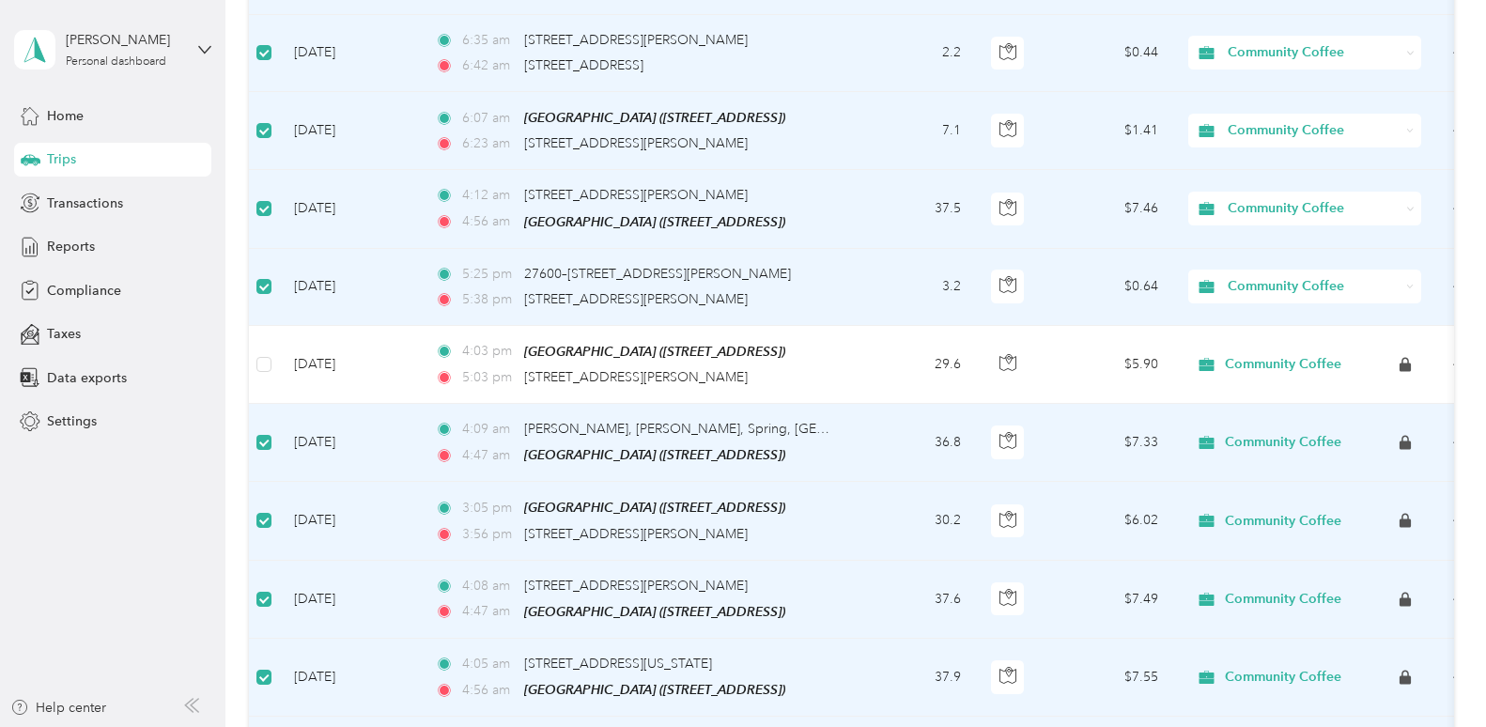
click at [265, 432] on label at bounding box center [263, 442] width 15 height 21
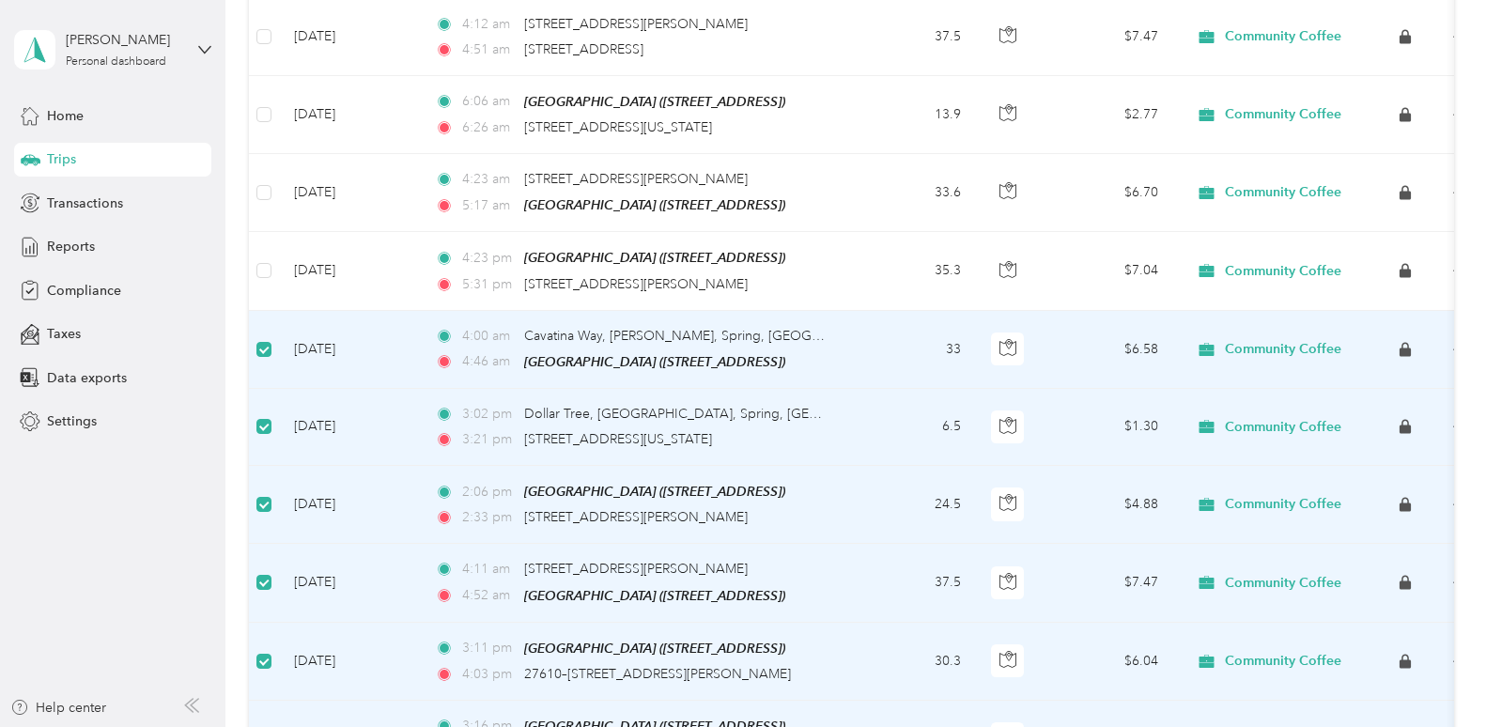
scroll to position [9332, 0]
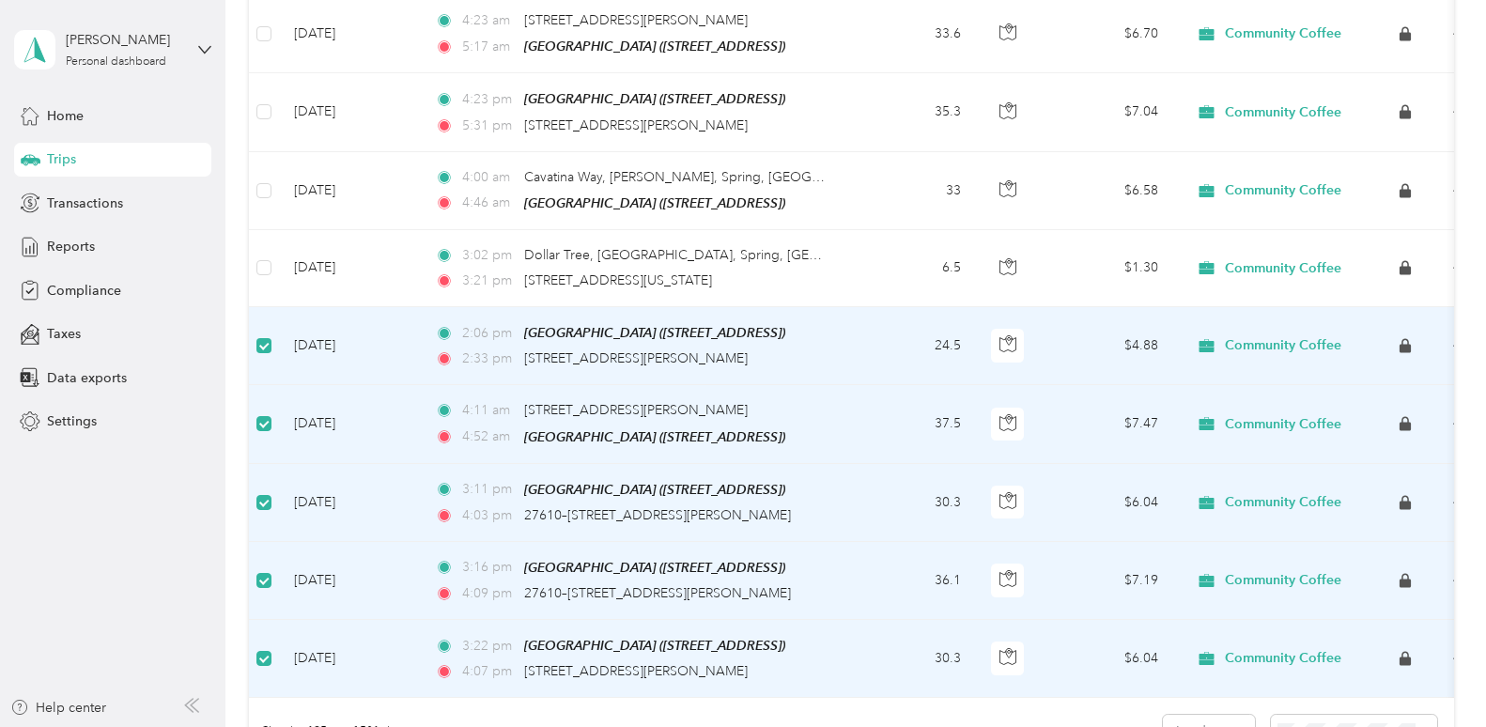
click at [264, 307] on td at bounding box center [264, 346] width 30 height 78
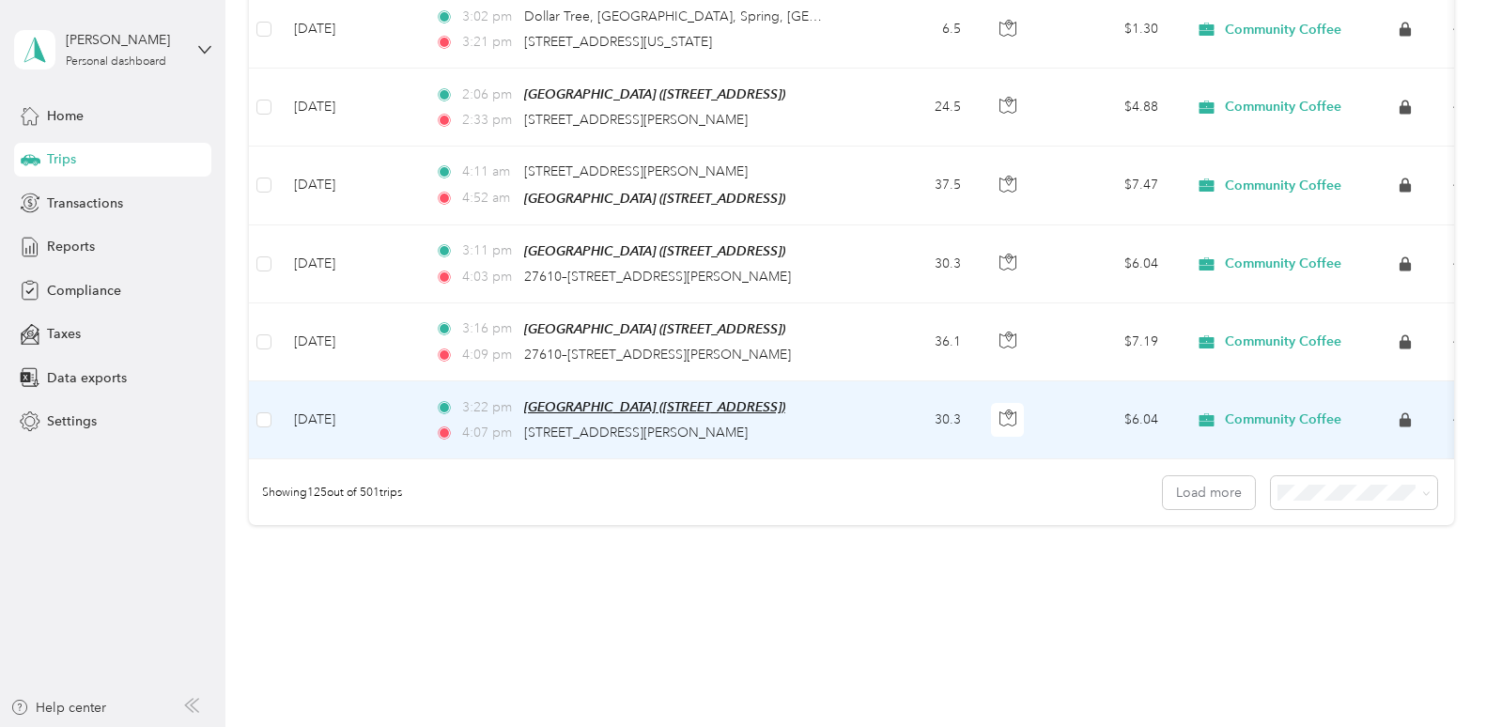
scroll to position [9587, 0]
